Goal: Book appointment/travel/reservation

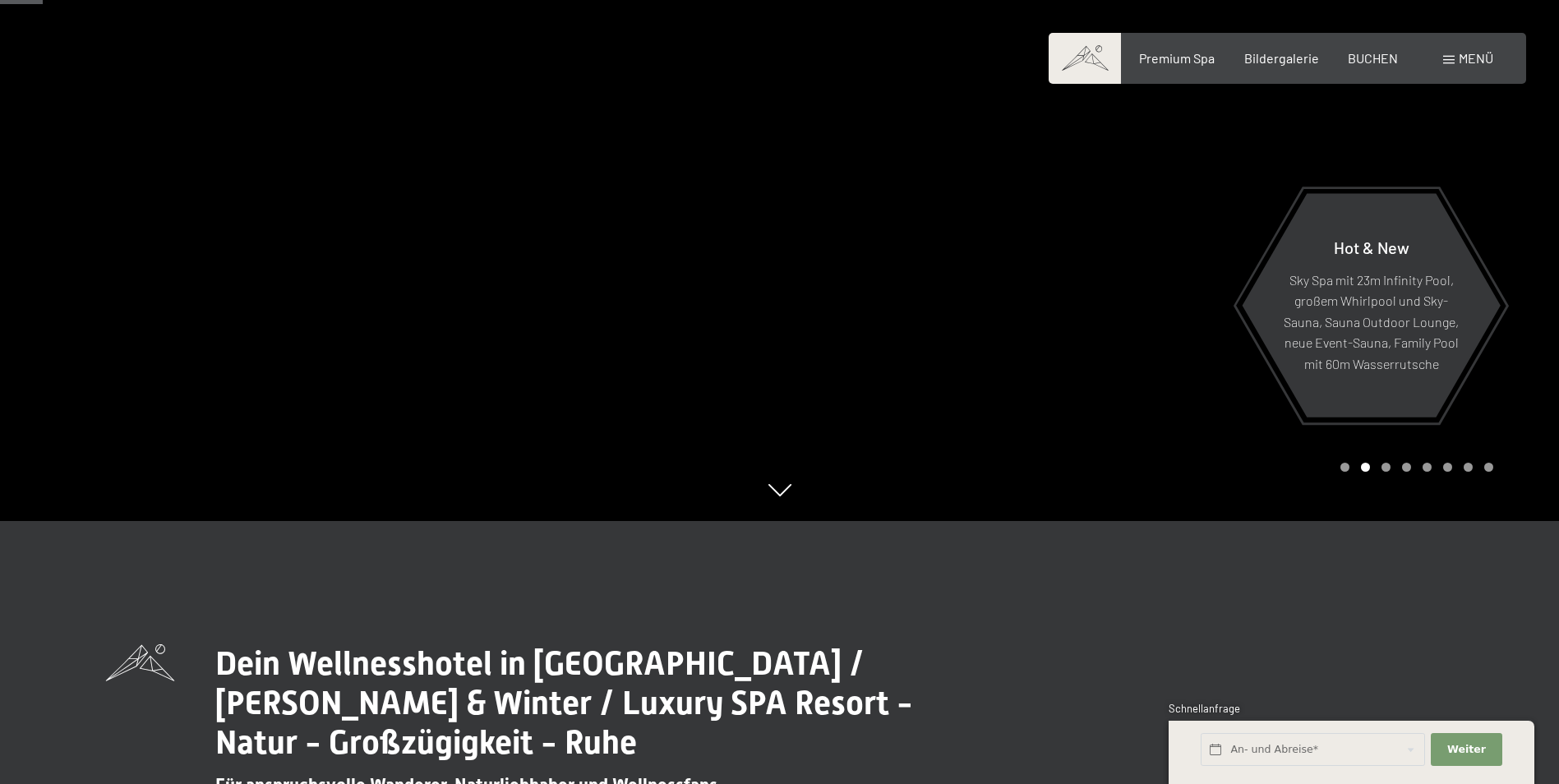
scroll to position [230, 0]
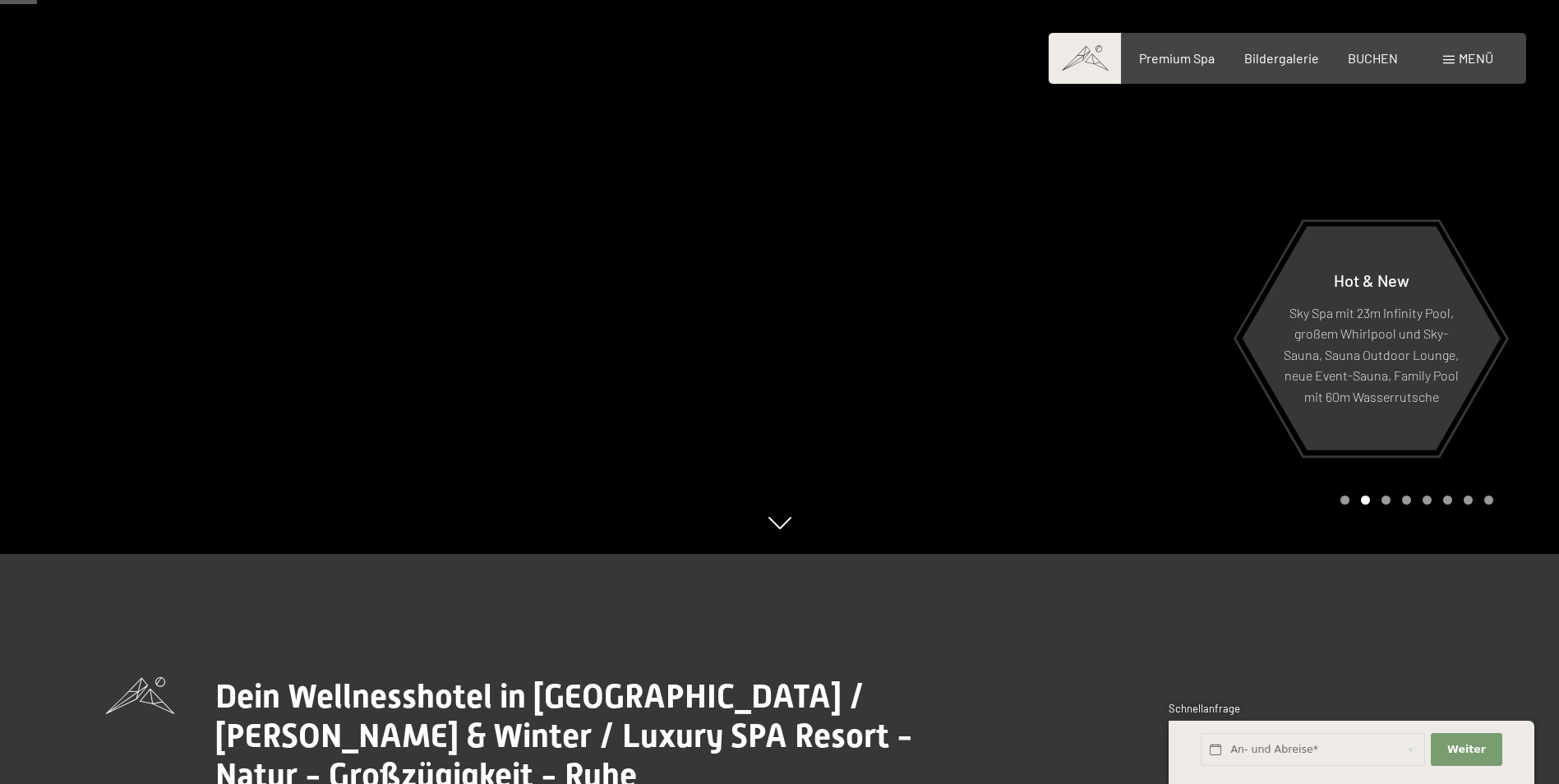
click at [470, 178] on div at bounding box center [390, 162] width 780 height 784
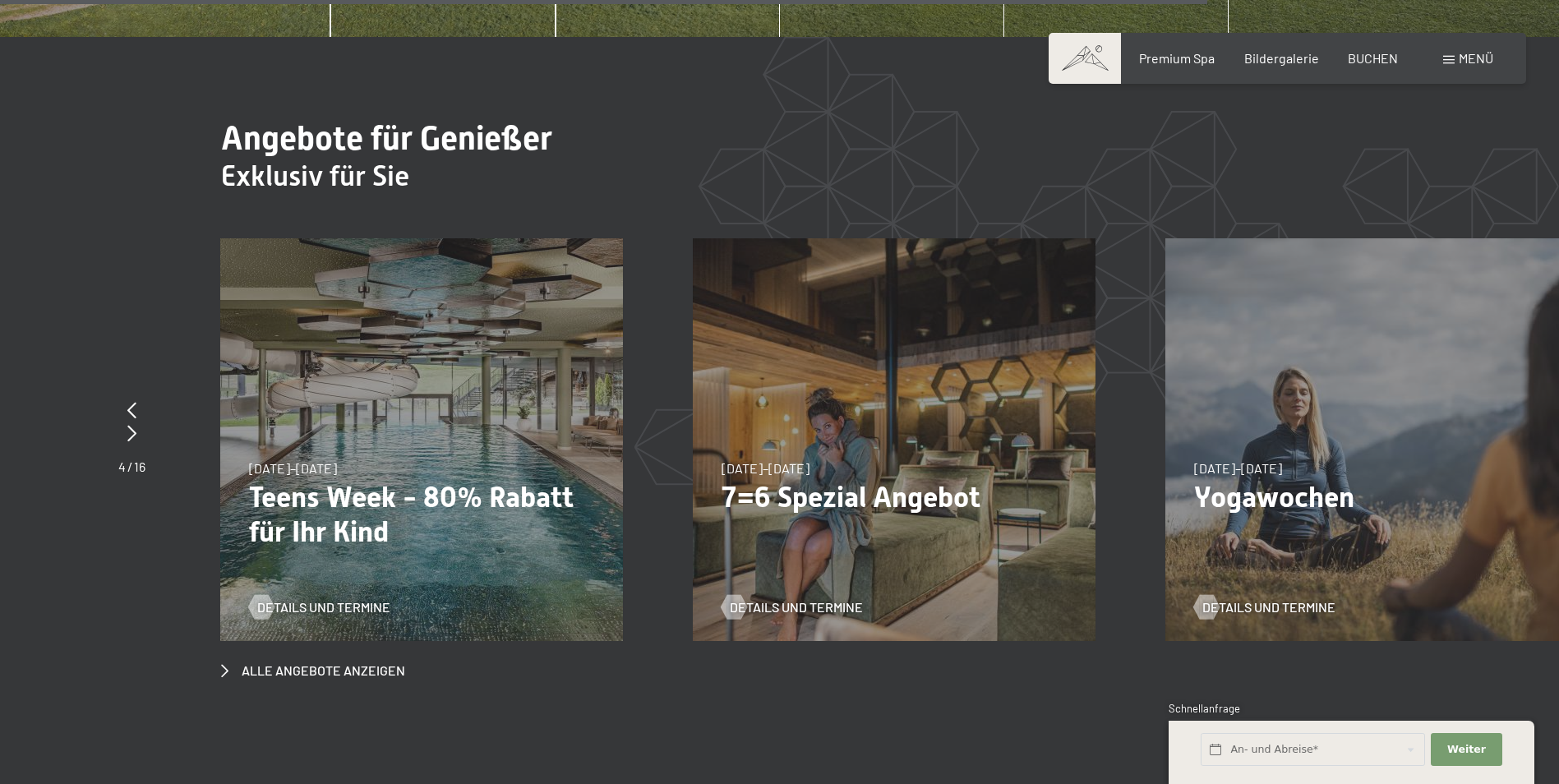
scroll to position [6407, 0]
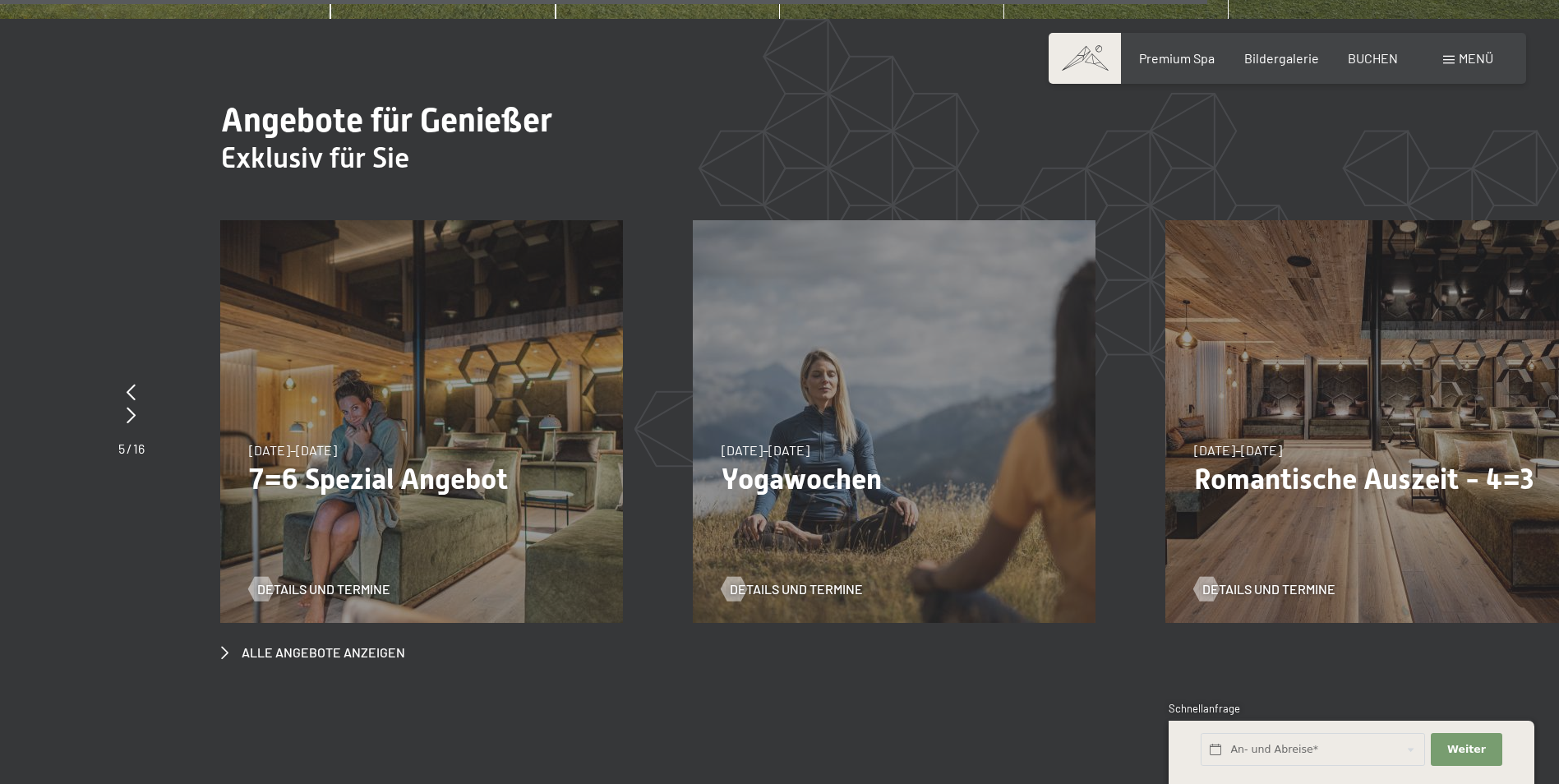
click at [431, 344] on div "04.10.–26.10.2025 01.11.–21.12.2025 10.01.–01.02.2026 07.03.–29.03.2026 16.05.–…" at bounding box center [421, 421] width 403 height 403
click at [309, 643] on span "Alle Angebote anzeigen" at bounding box center [323, 653] width 163 height 18
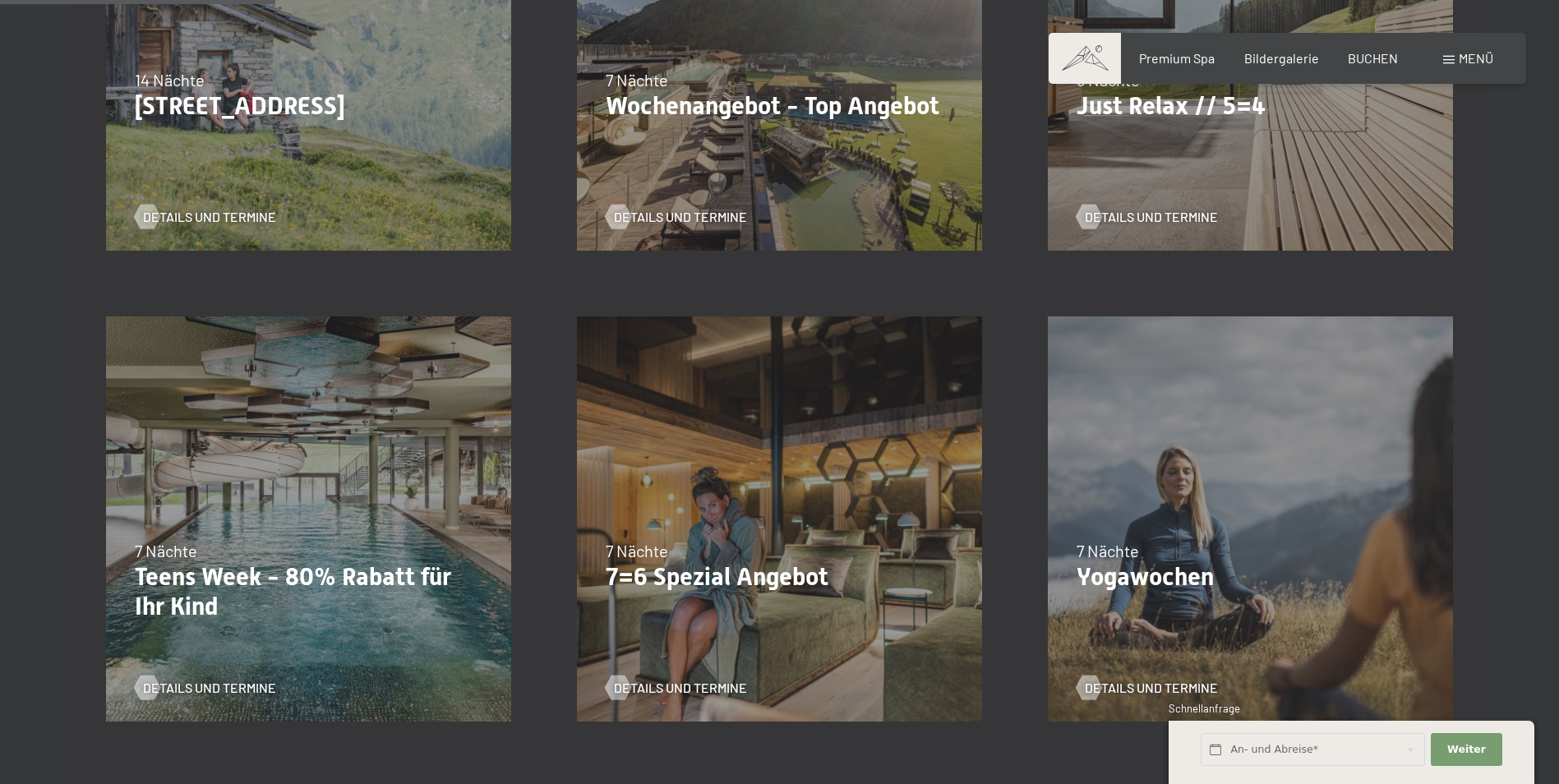
scroll to position [690, 0]
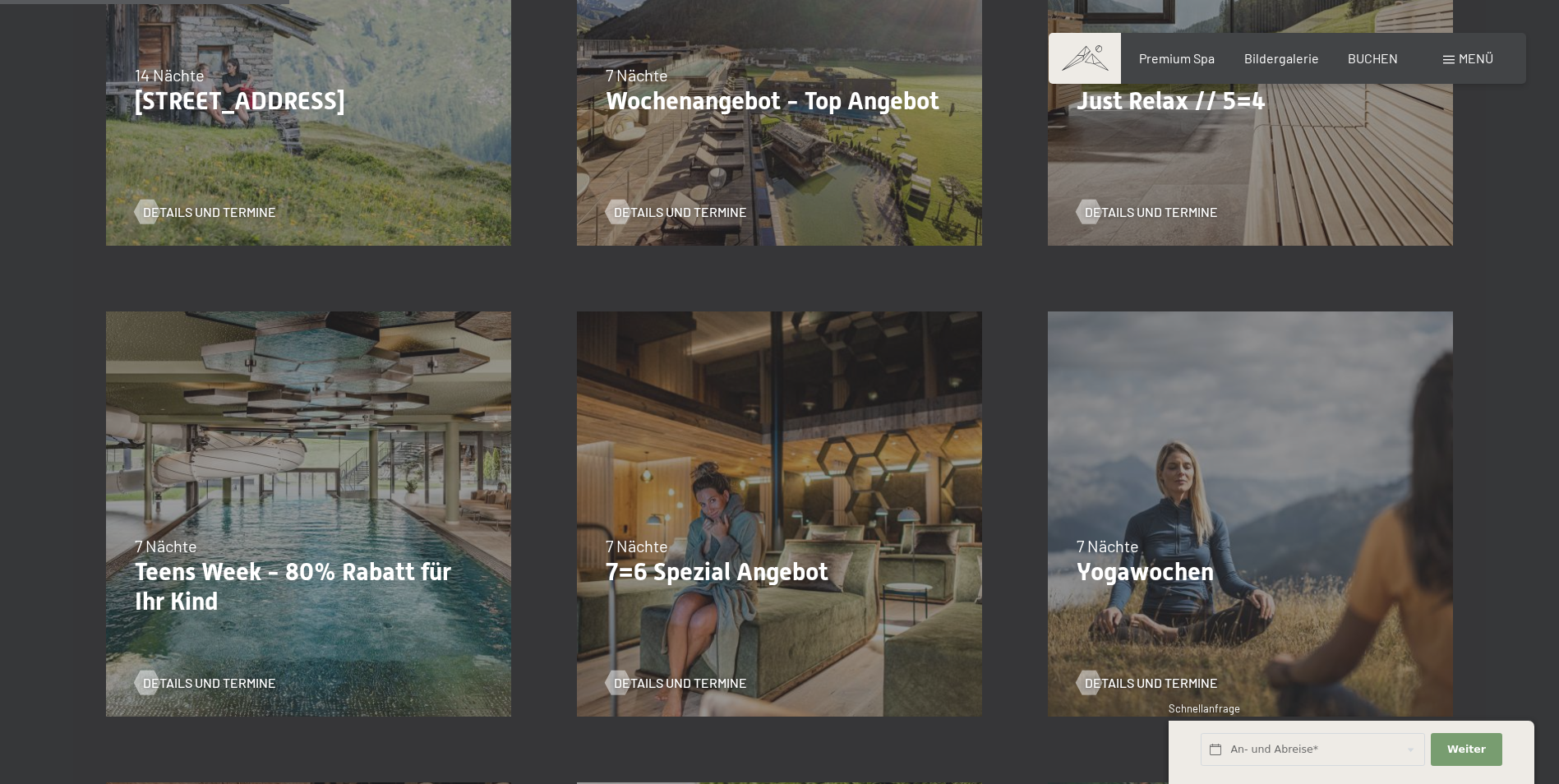
click at [735, 510] on div "04.10.–26.10.2025 01.11.–21.12.2025 10.01.–01.02.2026 07.03.–29.03.2026 16.05.–…" at bounding box center [779, 514] width 471 height 470
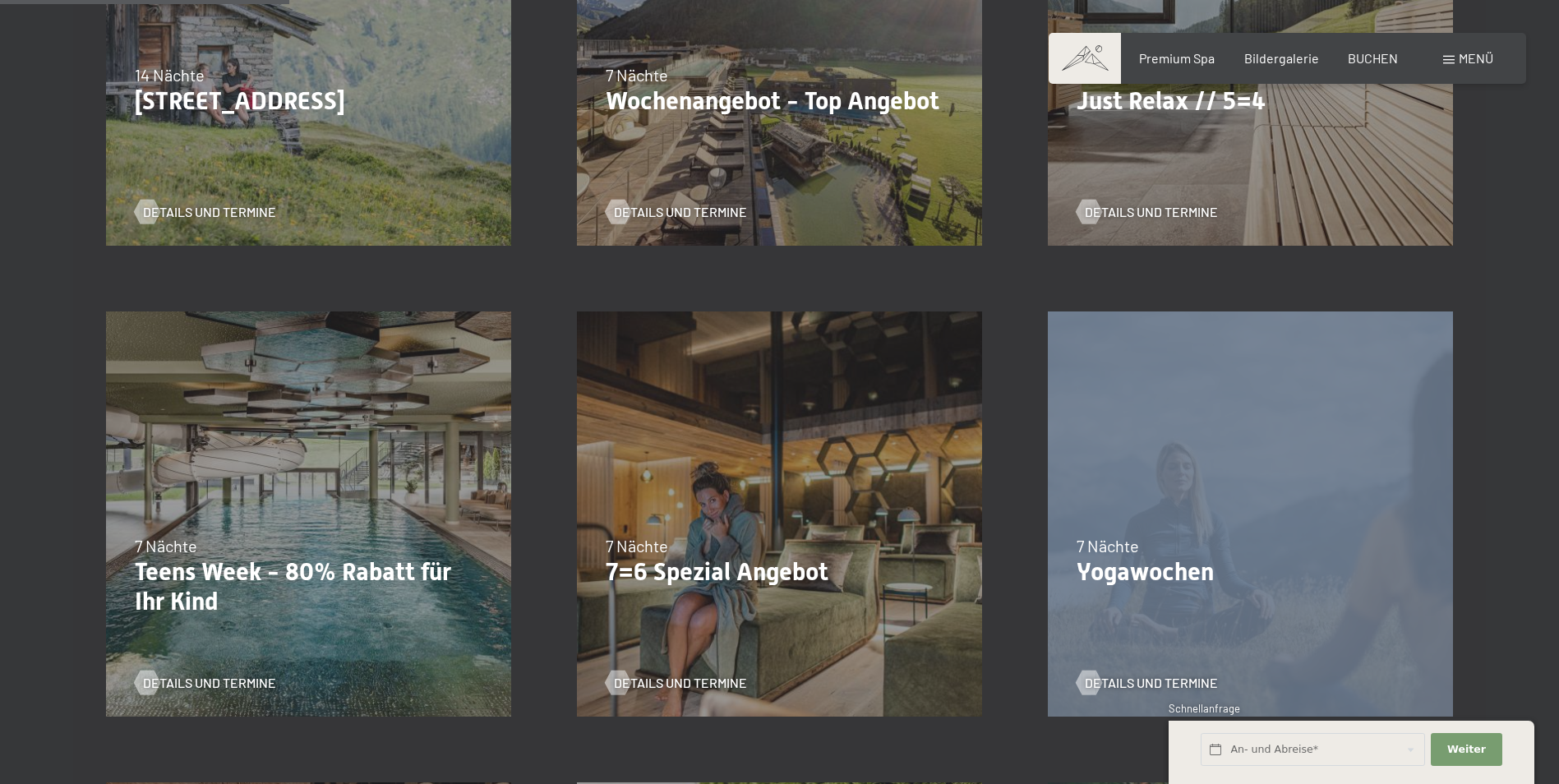
click at [735, 510] on div "04.10.–26.10.2025 01.11.–21.12.2025 10.01.–01.02.2026 07.03.–29.03.2026 16.05.–…" at bounding box center [779, 514] width 471 height 470
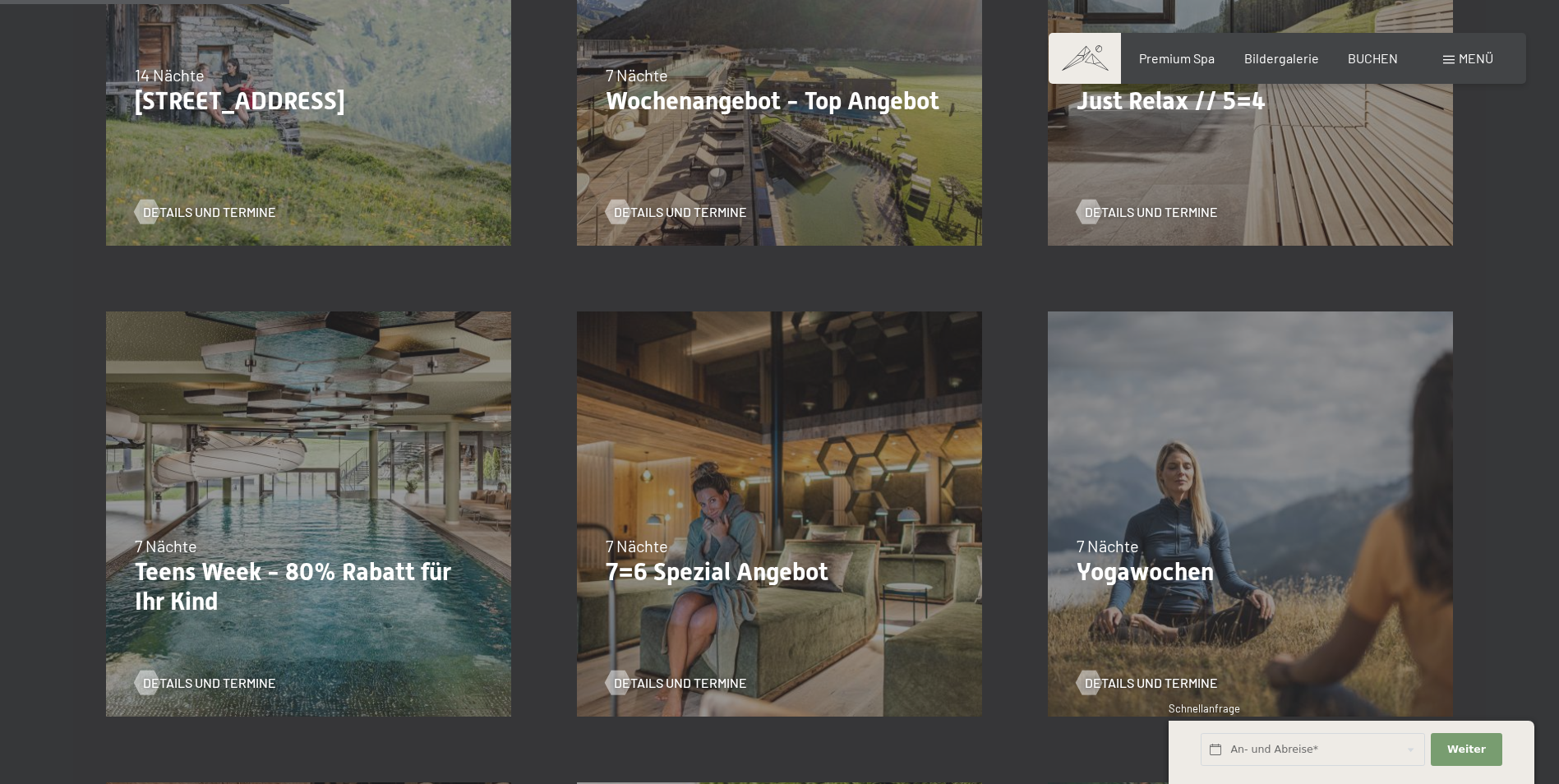
drag, startPoint x: 735, startPoint y: 510, endPoint x: 779, endPoint y: 520, distance: 45.1
click at [779, 520] on div "04.10.–26.10.2025 01.11.–21.12.2025 10.01.–01.02.2026 07.03.–29.03.2026 16.05.–…" at bounding box center [779, 514] width 471 height 470
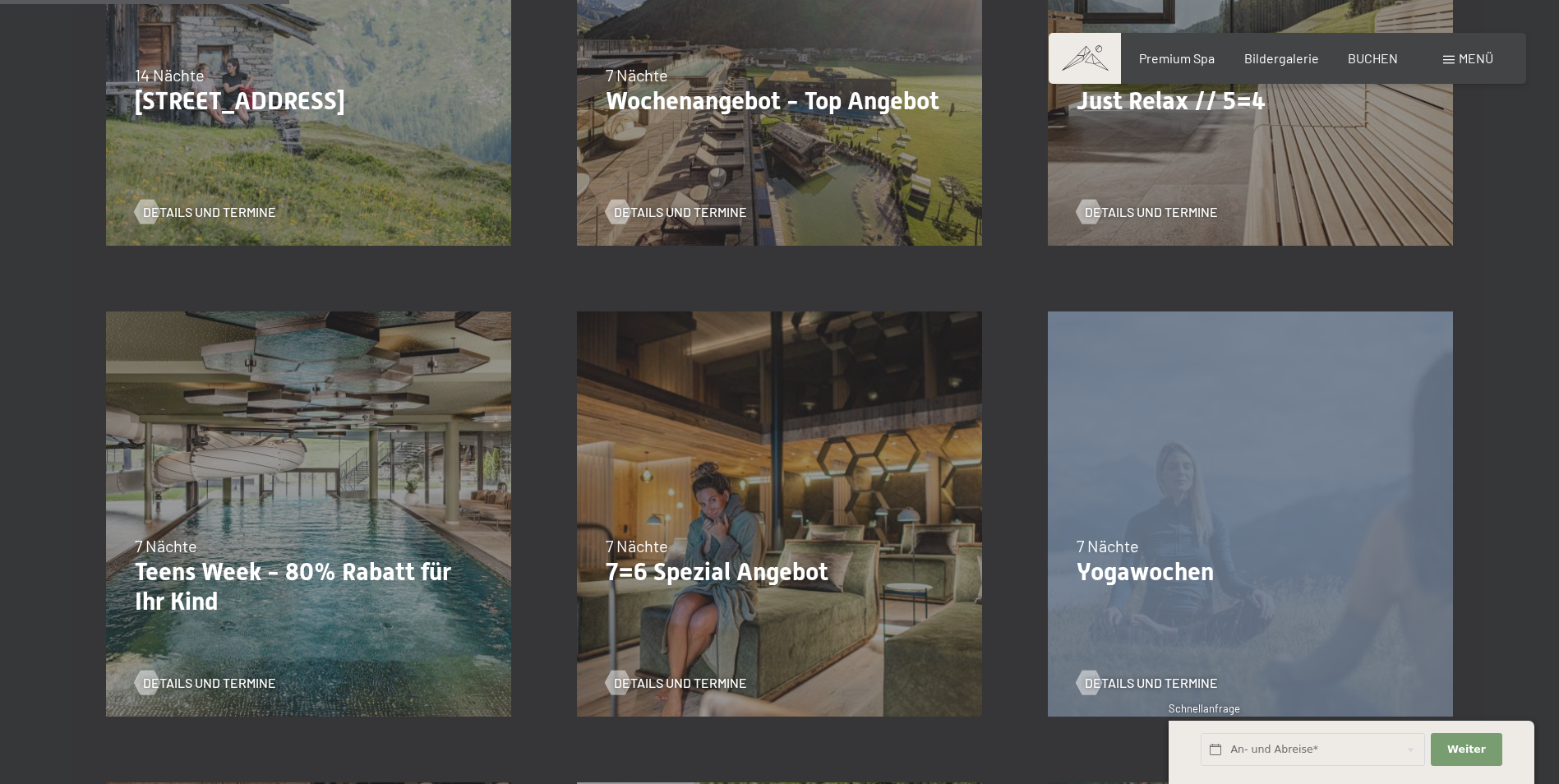
click at [779, 520] on div "04.10.–26.10.2025 01.11.–21.12.2025 10.01.–01.02.2026 07.03.–29.03.2026 16.05.–…" at bounding box center [779, 514] width 471 height 470
click at [660, 681] on span "Details und Termine" at bounding box center [697, 682] width 133 height 18
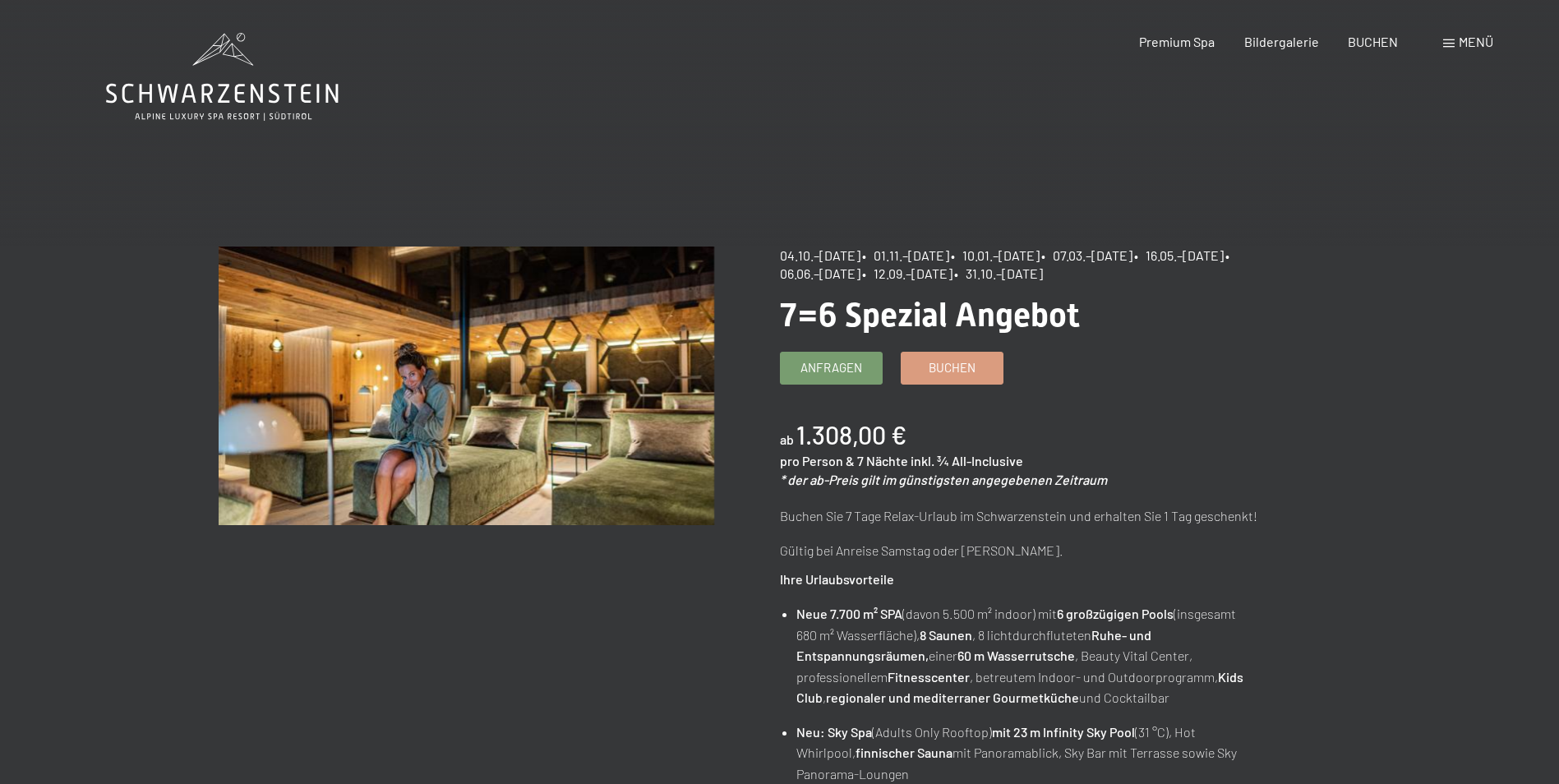
click at [1463, 37] on span "Menü" at bounding box center [1476, 41] width 34 height 16
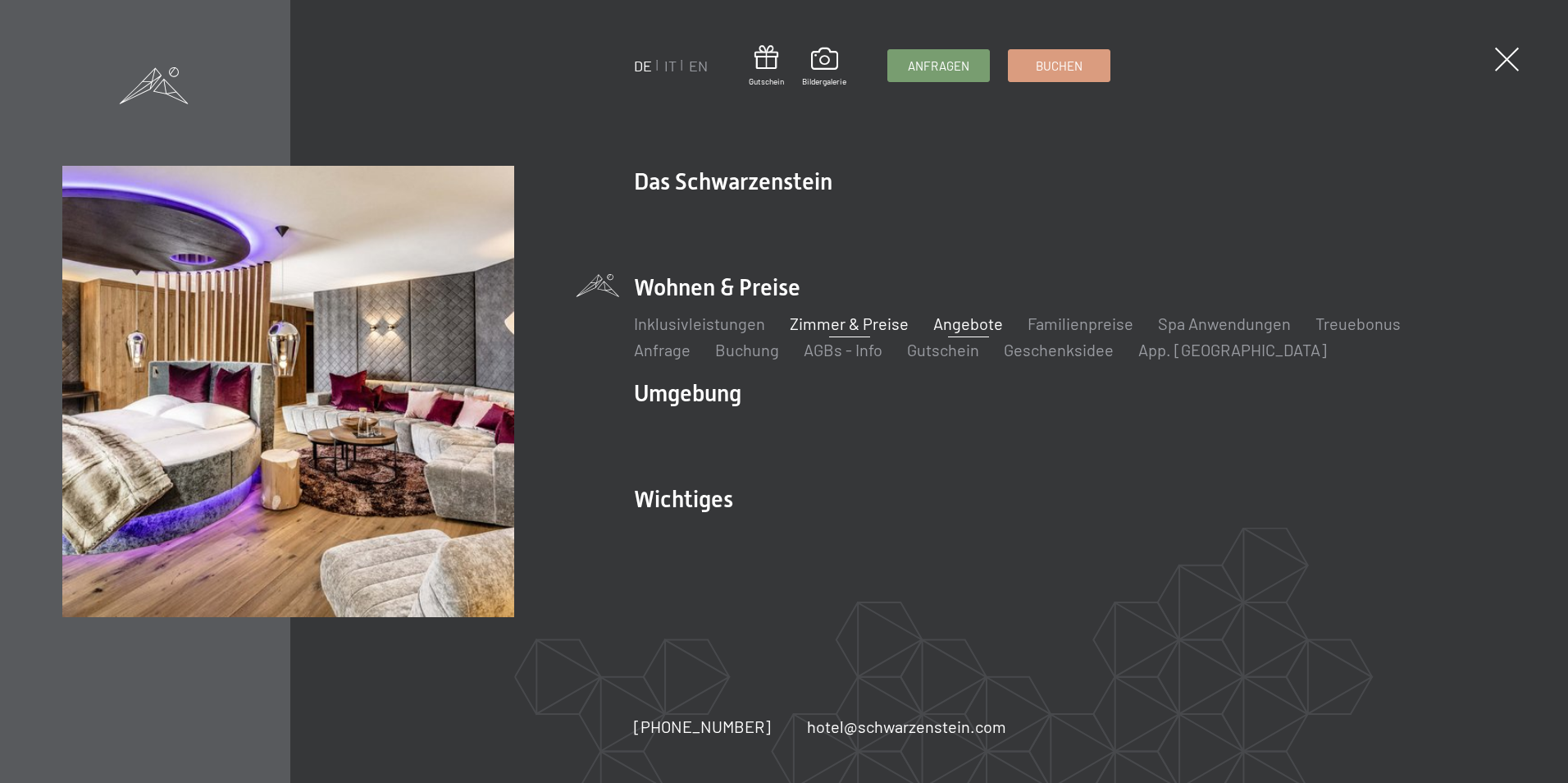
click at [834, 321] on link "Zimmer & Preise" at bounding box center [848, 323] width 119 height 20
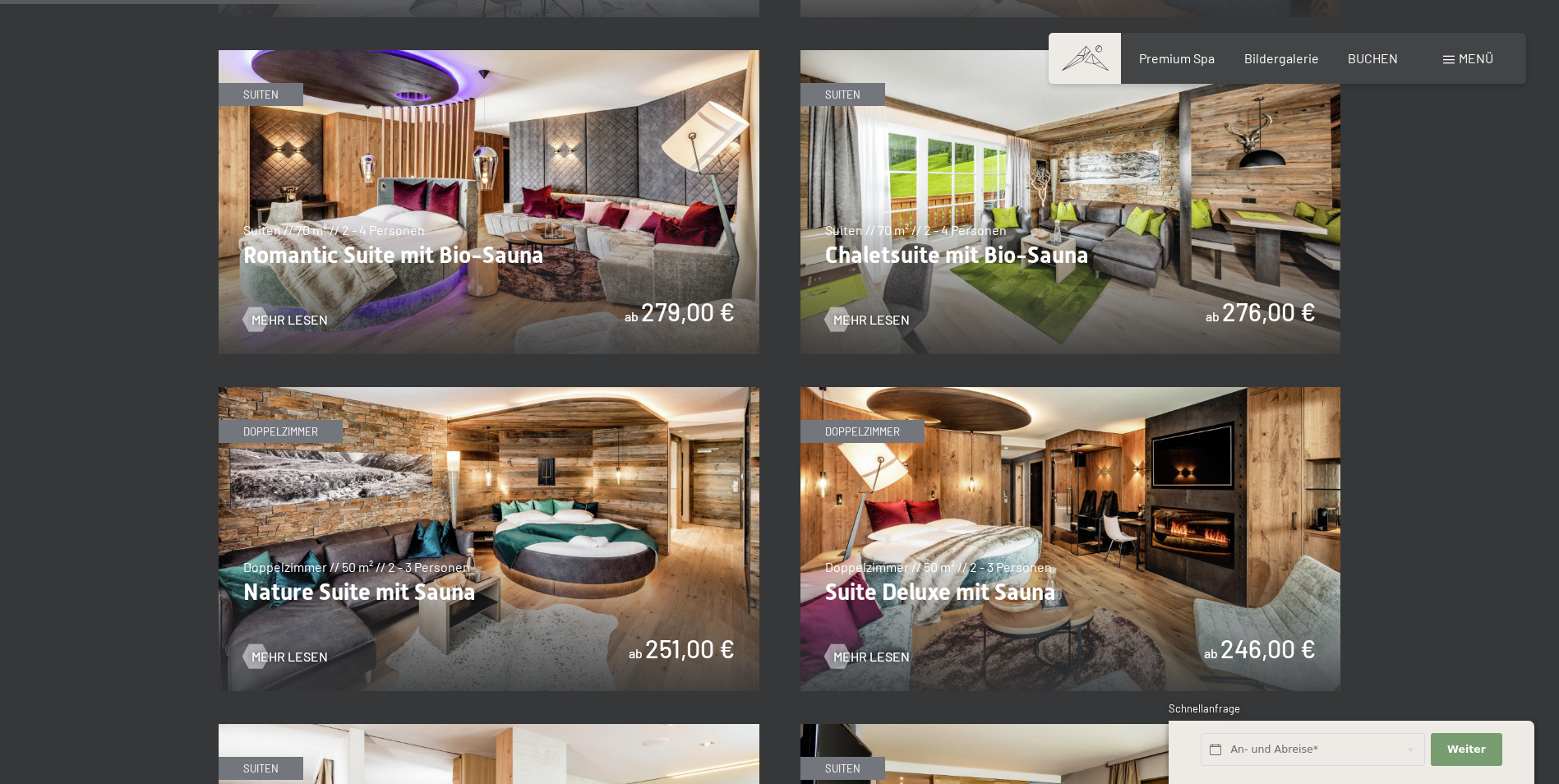
scroll to position [1380, 0]
click at [517, 523] on img at bounding box center [489, 538] width 540 height 304
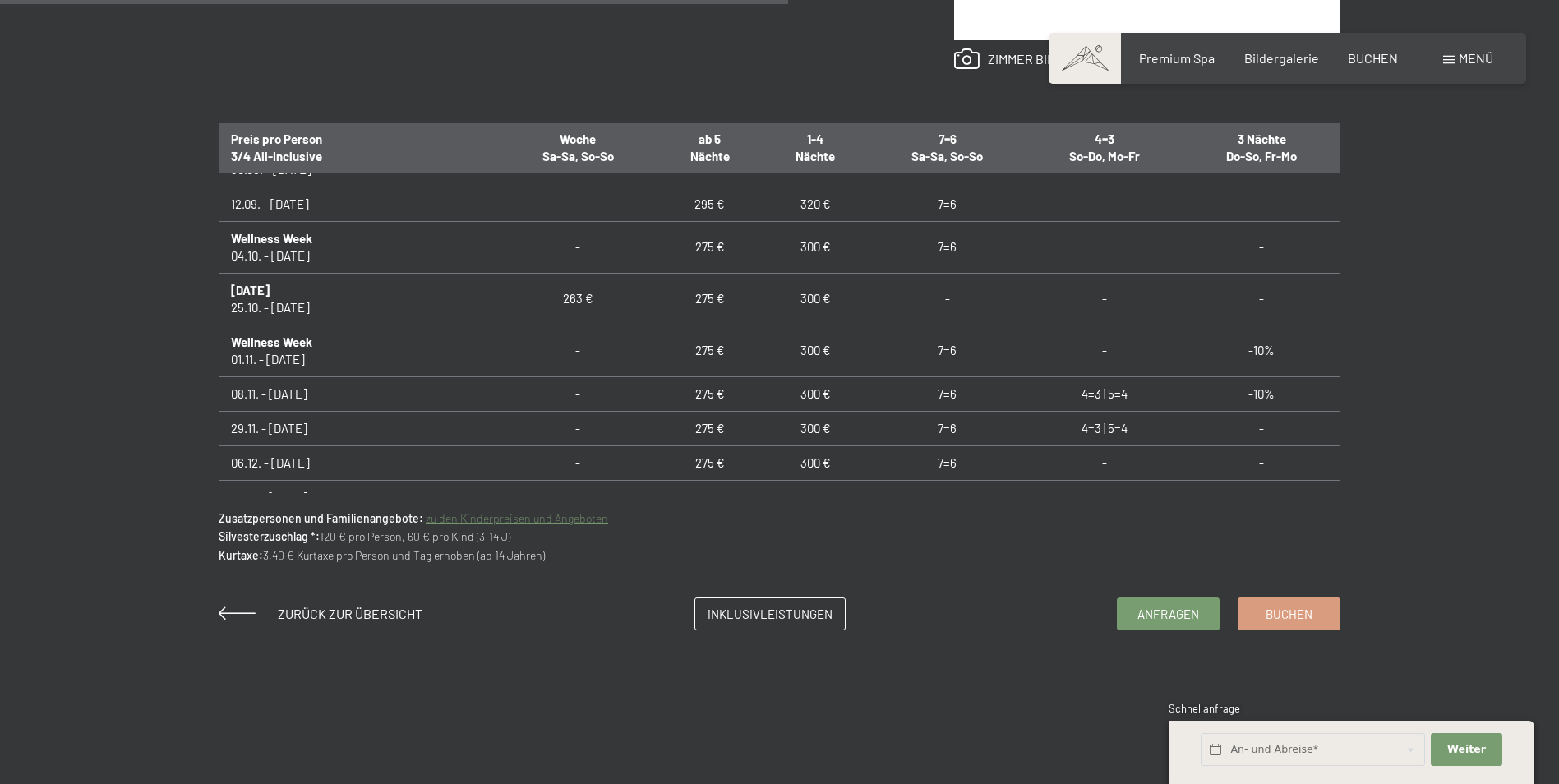
scroll to position [1460, 0]
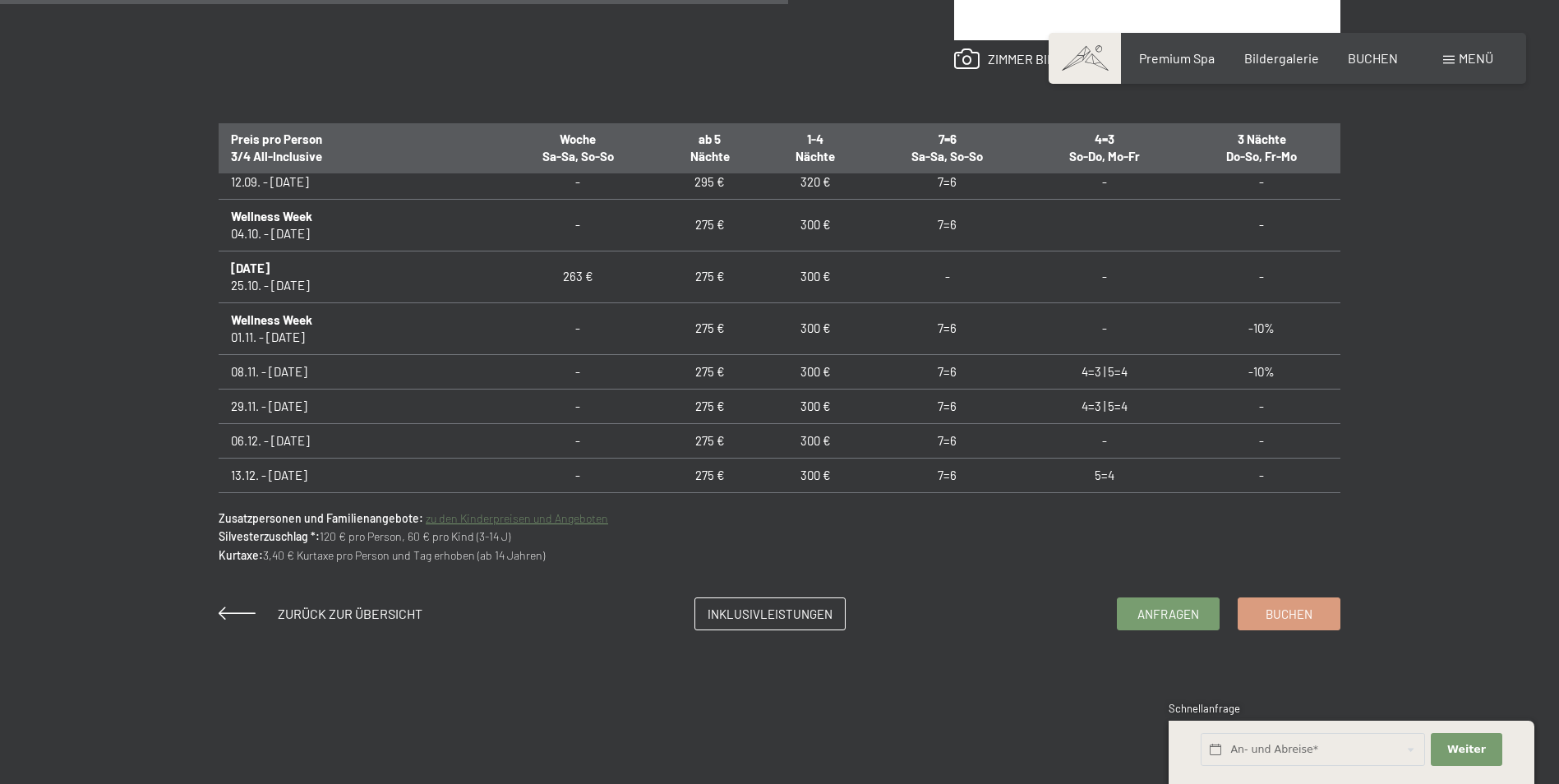
click at [1345, 483] on div "Anfragen Buchen Doppelzimmer // 50 m² // 2 - 3 Personen Nature Suite mit Sauna …" at bounding box center [779, 96] width 1245 height 1069
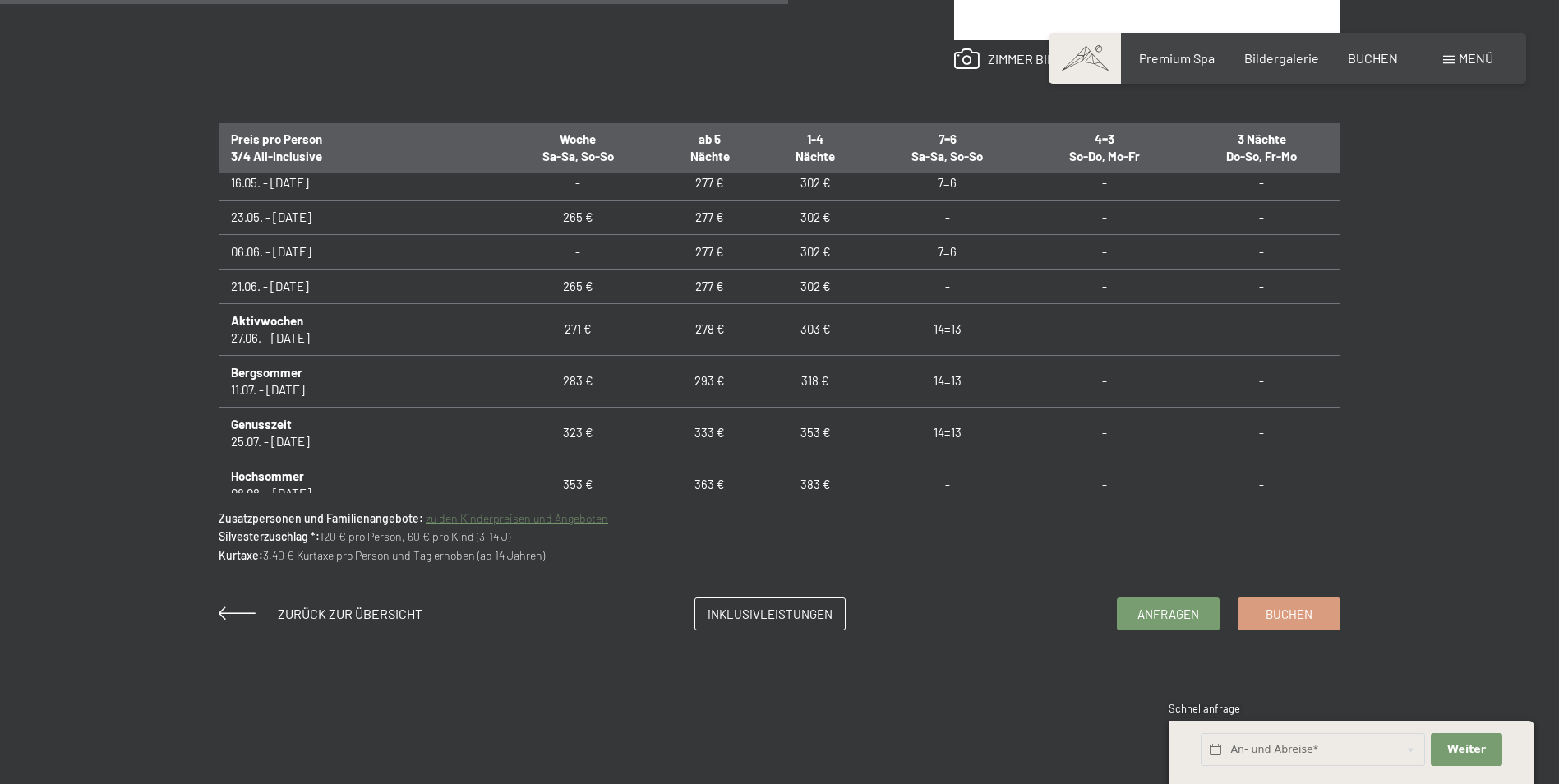
scroll to position [1011, 0]
